Goal: Download file/media

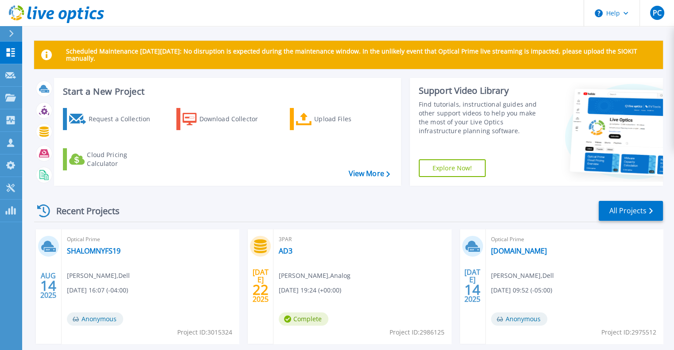
click at [275, 193] on div "Start a New Project Request a Collection Download Collector Upload Files Cloud …" at bounding box center [348, 135] width 628 height 115
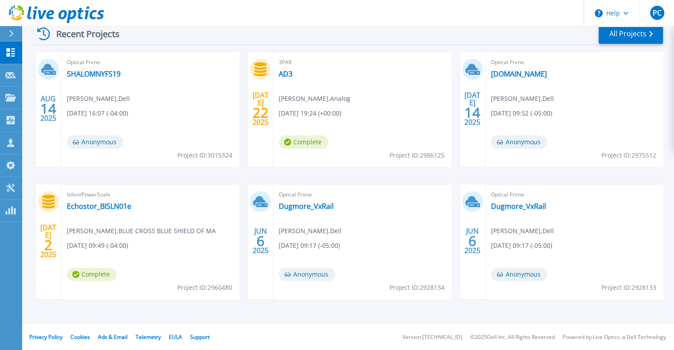
scroll to position [177, 0]
click at [628, 34] on link "All Projects" at bounding box center [630, 34] width 64 height 20
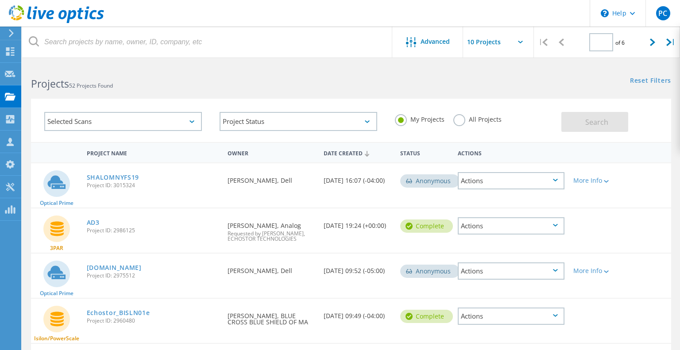
type input "1"
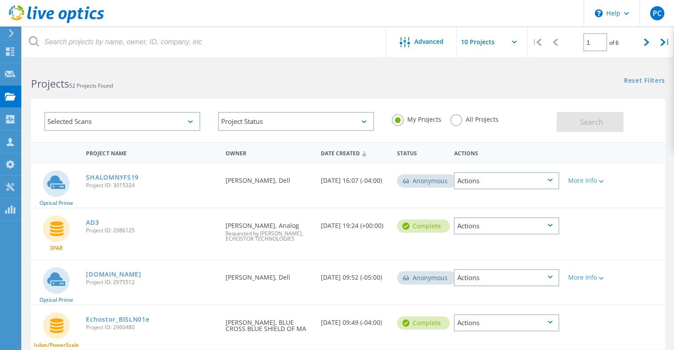
click at [517, 43] on input "text" at bounding box center [501, 42] width 89 height 31
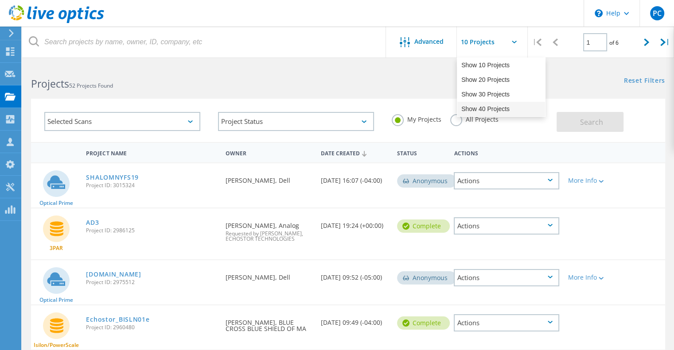
click at [497, 110] on div "Show 40 Projects" at bounding box center [501, 109] width 88 height 15
type input "Show 40 Projects"
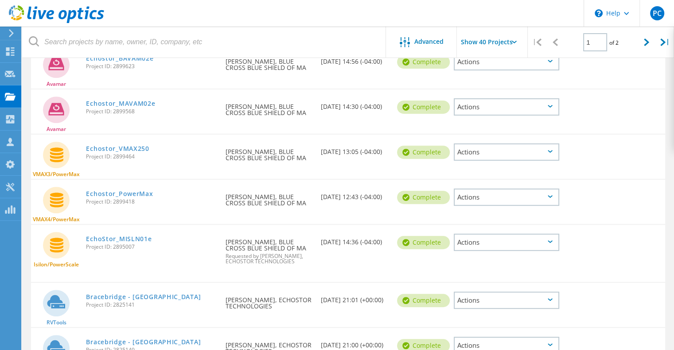
scroll to position [443, 0]
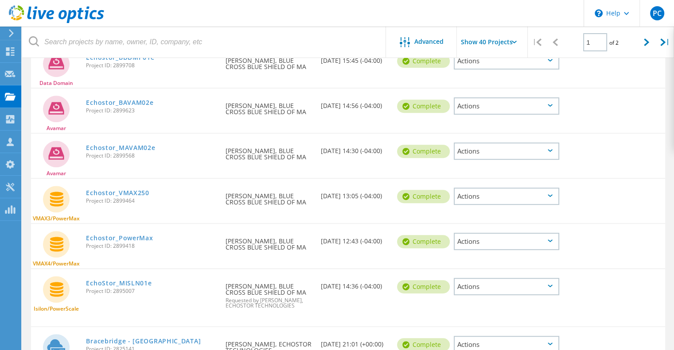
click at [524, 243] on div "Actions" at bounding box center [506, 241] width 105 height 17
click at [103, 235] on link "Echostor_PowerMax" at bounding box center [119, 238] width 67 height 6
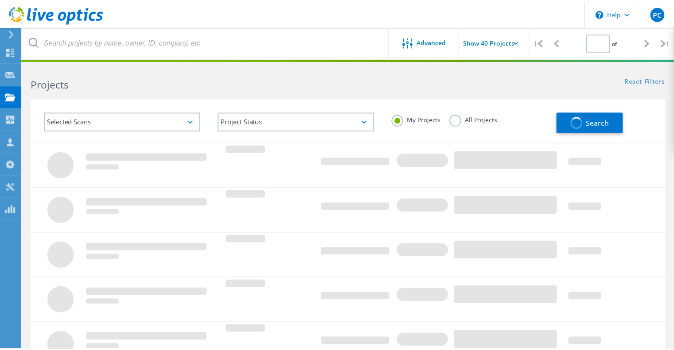
scroll to position [279, 0]
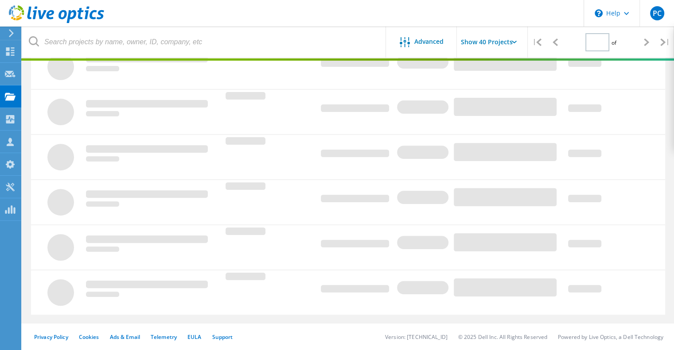
type input "1"
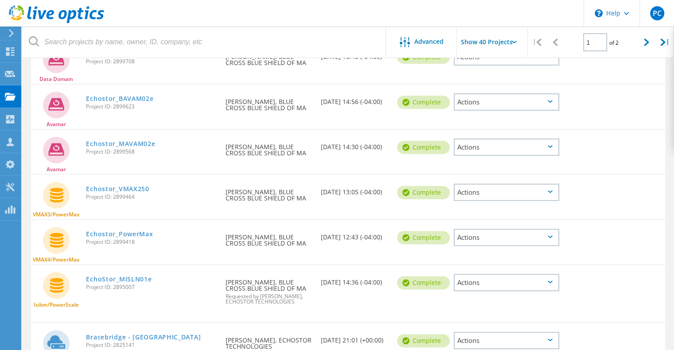
scroll to position [456, 0]
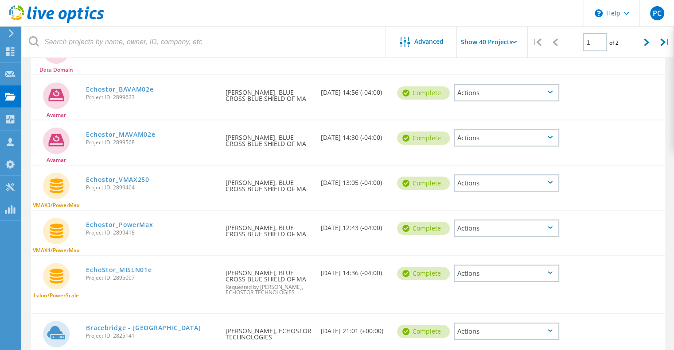
click at [478, 231] on div "Actions" at bounding box center [506, 228] width 105 height 17
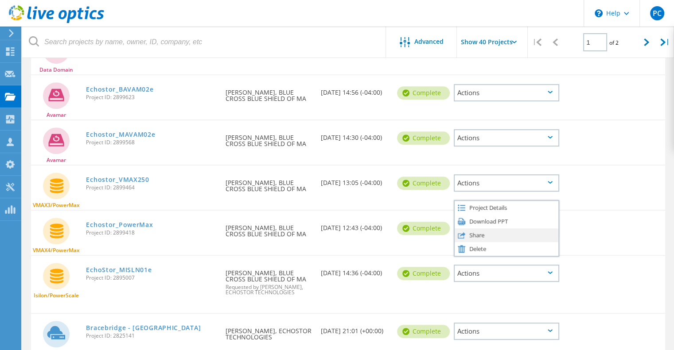
click at [482, 235] on div "Share" at bounding box center [506, 236] width 104 height 14
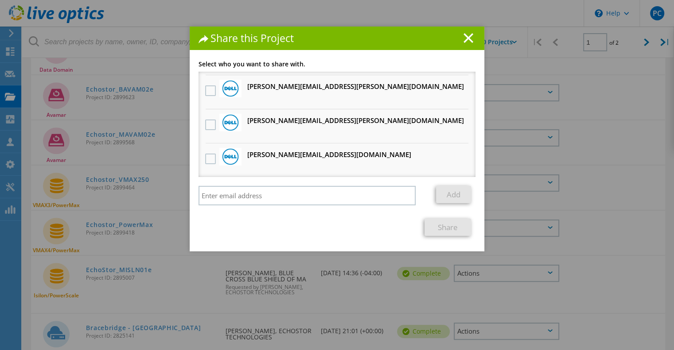
scroll to position [177, 0]
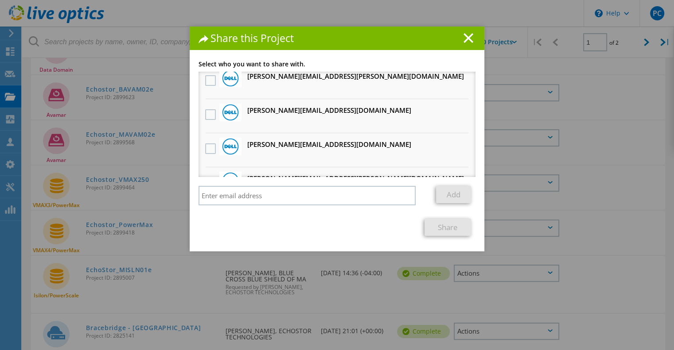
click at [383, 39] on h1 "Share this Project" at bounding box center [336, 38] width 277 height 10
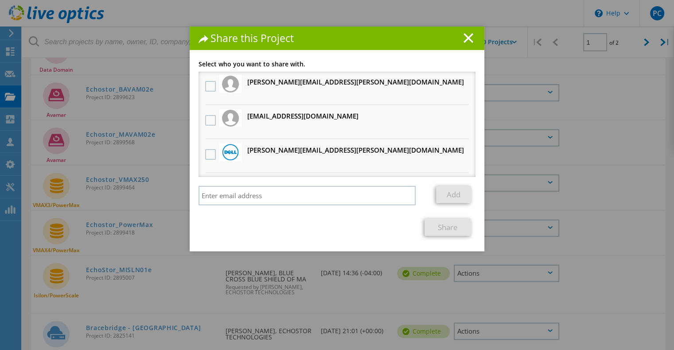
scroll to position [0, 0]
click at [464, 38] on line at bounding box center [468, 38] width 9 height 9
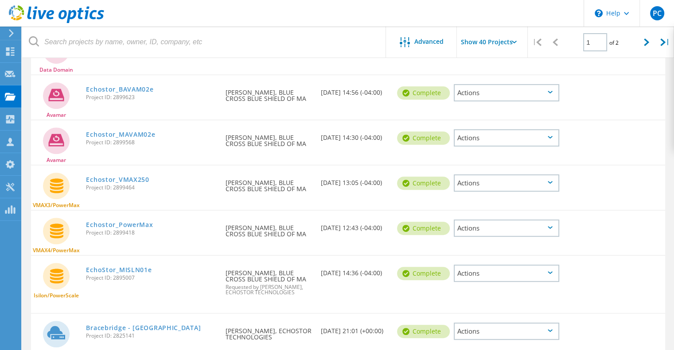
click at [495, 226] on div "Actions" at bounding box center [506, 228] width 105 height 17
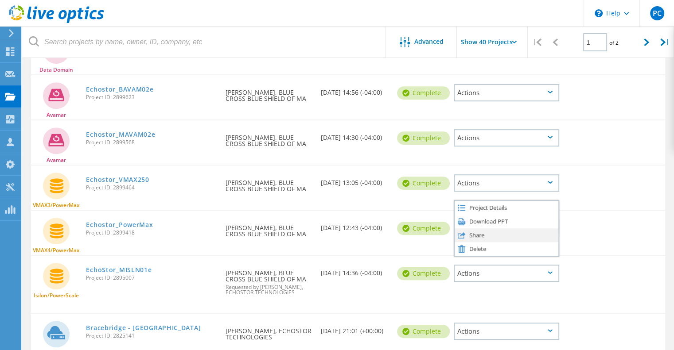
click at [493, 233] on div "Share" at bounding box center [506, 236] width 104 height 14
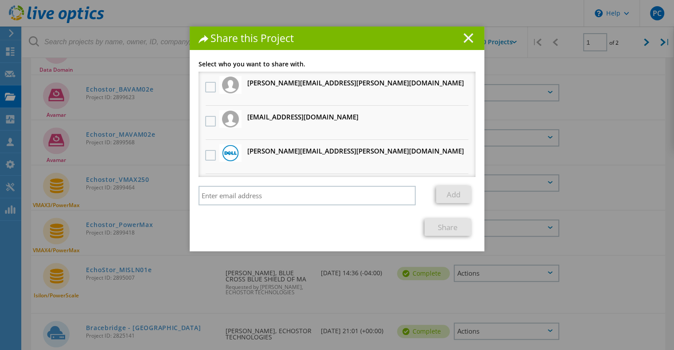
click at [466, 37] on line at bounding box center [468, 38] width 9 height 9
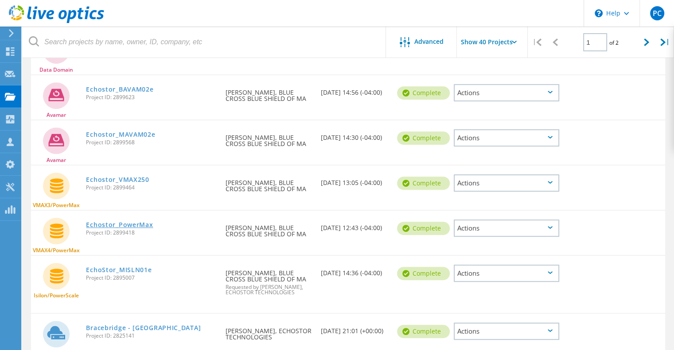
click at [135, 225] on link "Echostor_PowerMax" at bounding box center [119, 225] width 67 height 6
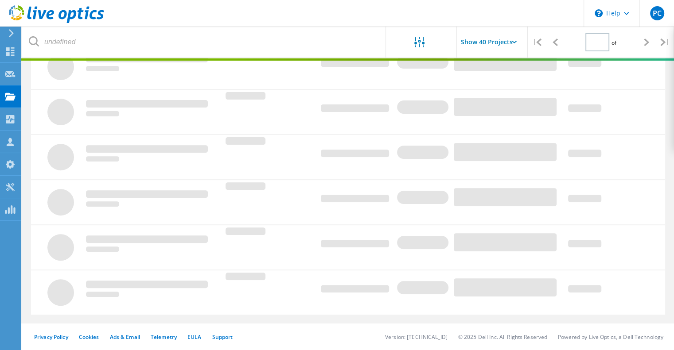
type input "1"
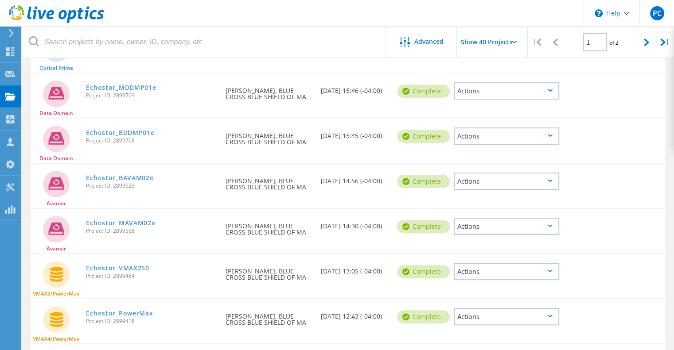
scroll to position [412, 0]
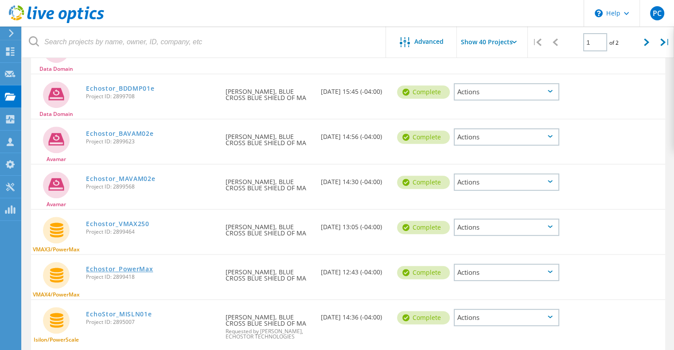
click at [132, 272] on link "Echostor_PowerMax" at bounding box center [119, 269] width 67 height 6
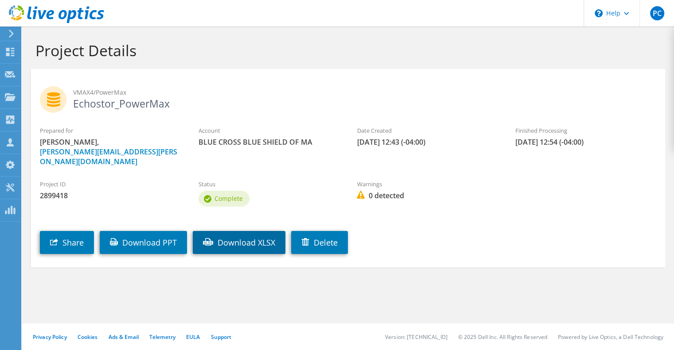
click at [246, 234] on link "Download XLSX" at bounding box center [239, 242] width 93 height 23
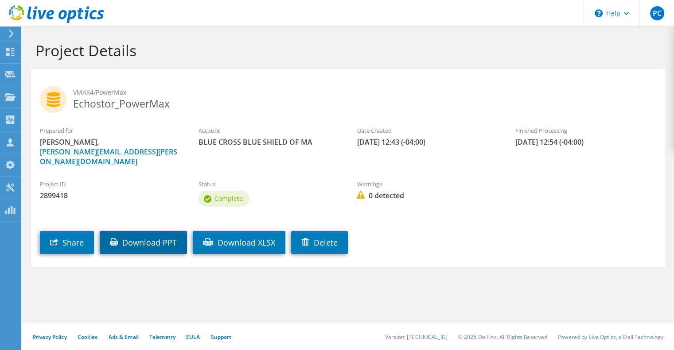
click at [143, 233] on link "Download PPT" at bounding box center [143, 242] width 87 height 23
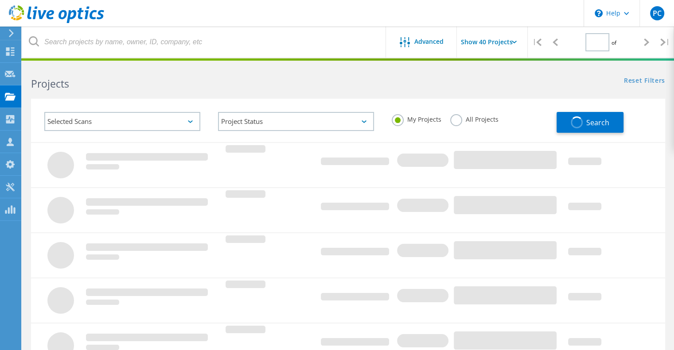
type input "1"
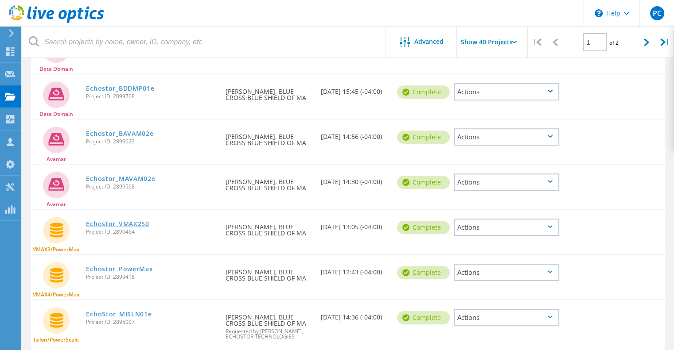
click at [133, 224] on link "Echostor_VMAX250" at bounding box center [117, 224] width 63 height 6
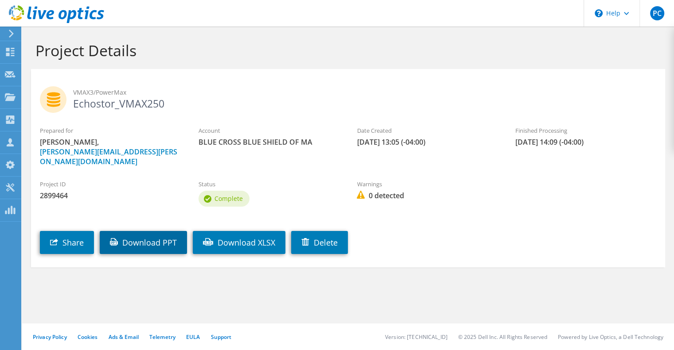
click at [151, 232] on link "Download PPT" at bounding box center [143, 242] width 87 height 23
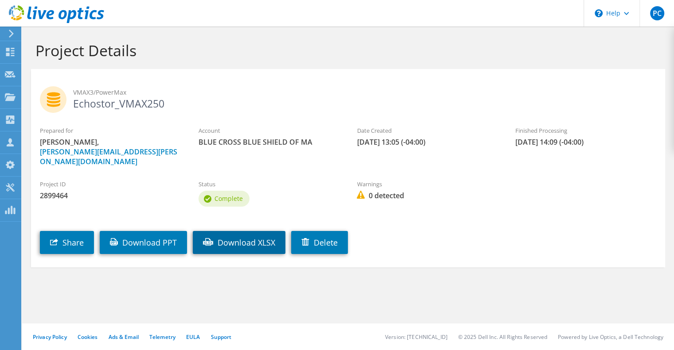
click at [264, 231] on link "Download XLSX" at bounding box center [239, 242] width 93 height 23
